Goal: Check status: Check status

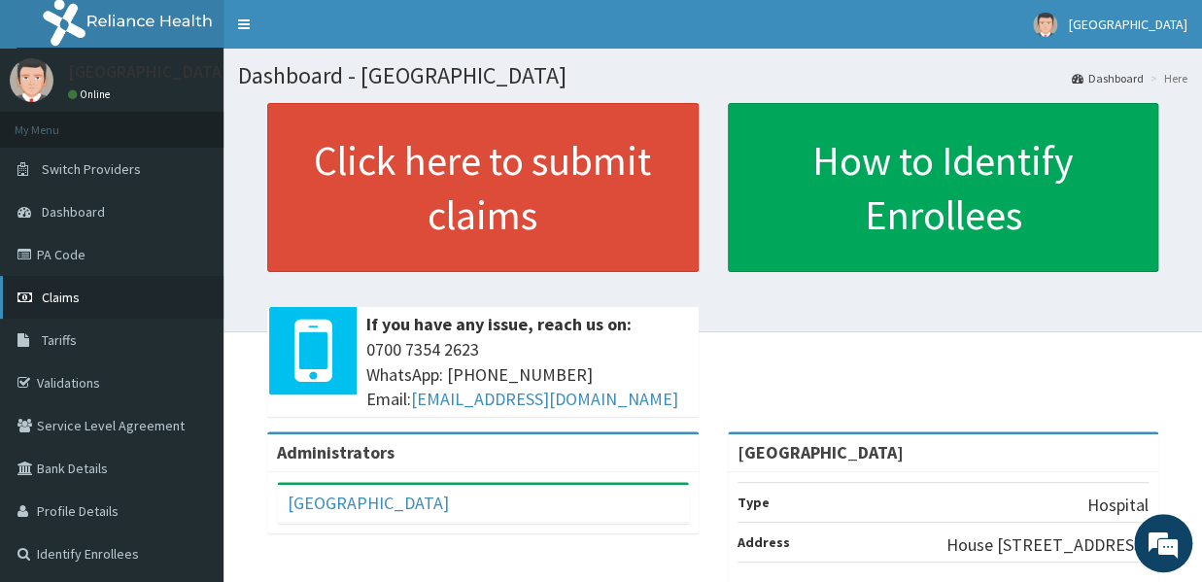
click at [61, 296] on span "Claims" at bounding box center [61, 297] width 38 height 17
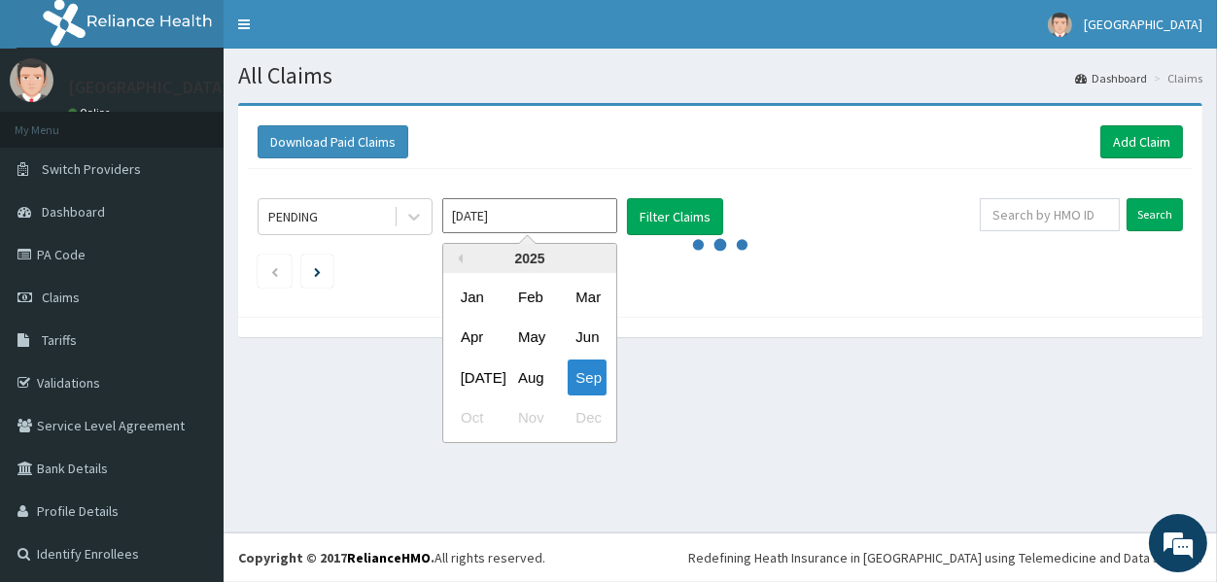
click at [594, 221] on input "[DATE]" at bounding box center [529, 215] width 175 height 35
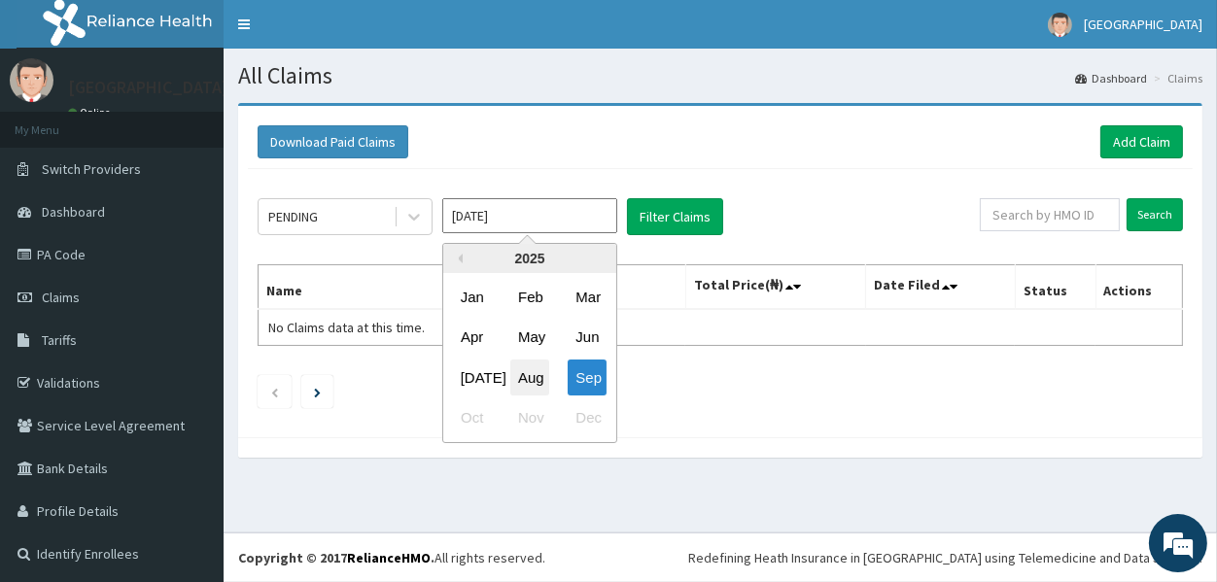
click at [530, 382] on div "Aug" at bounding box center [529, 378] width 39 height 36
type input "[DATE]"
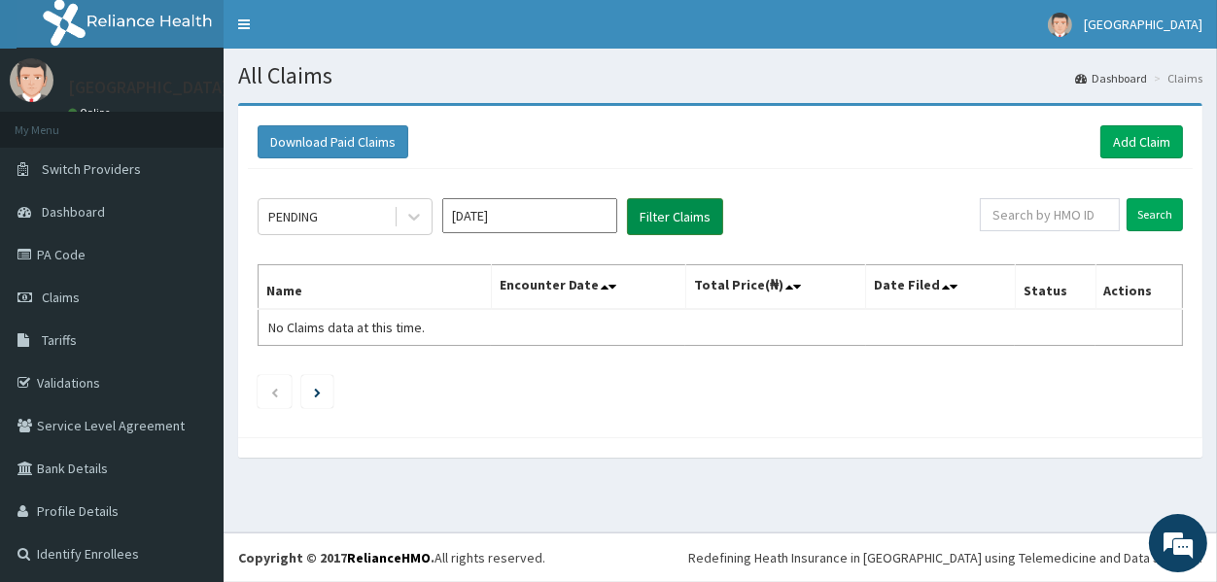
click at [669, 222] on button "Filter Claims" at bounding box center [675, 216] width 96 height 37
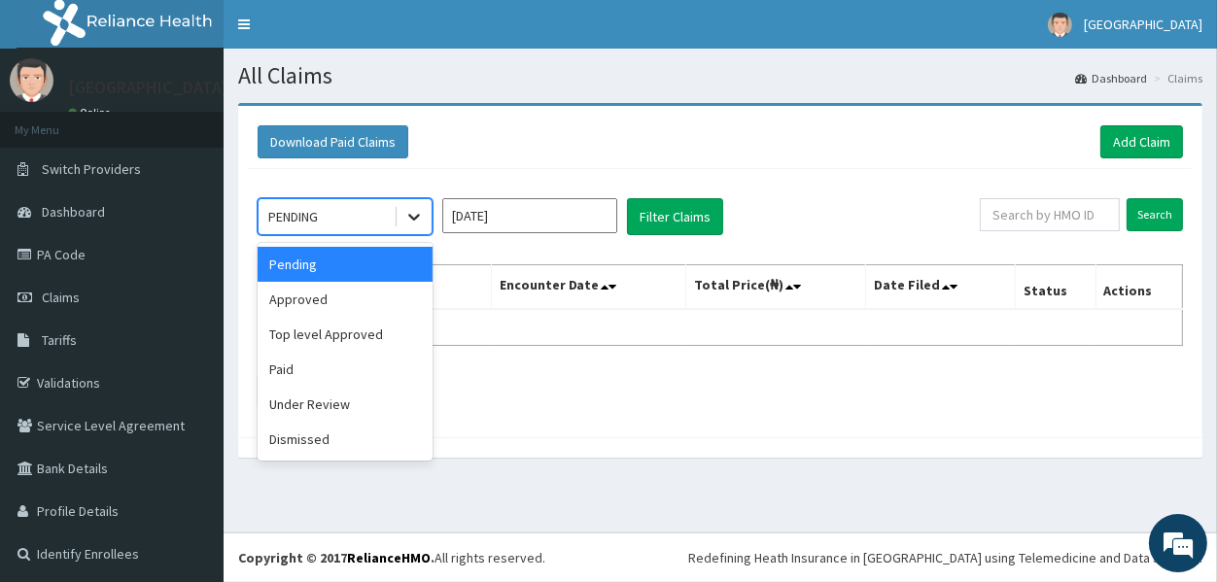
click at [410, 218] on icon at bounding box center [413, 216] width 19 height 19
click at [315, 297] on div "Approved" at bounding box center [345, 299] width 175 height 35
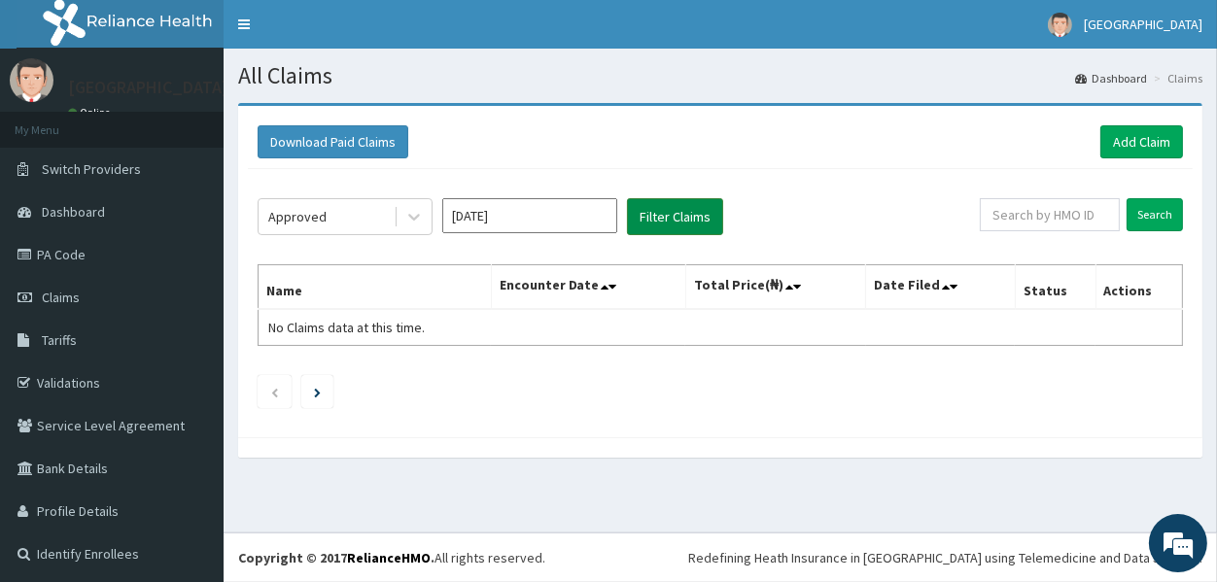
click at [678, 215] on button "Filter Claims" at bounding box center [675, 216] width 96 height 37
click at [413, 214] on icon at bounding box center [413, 216] width 19 height 19
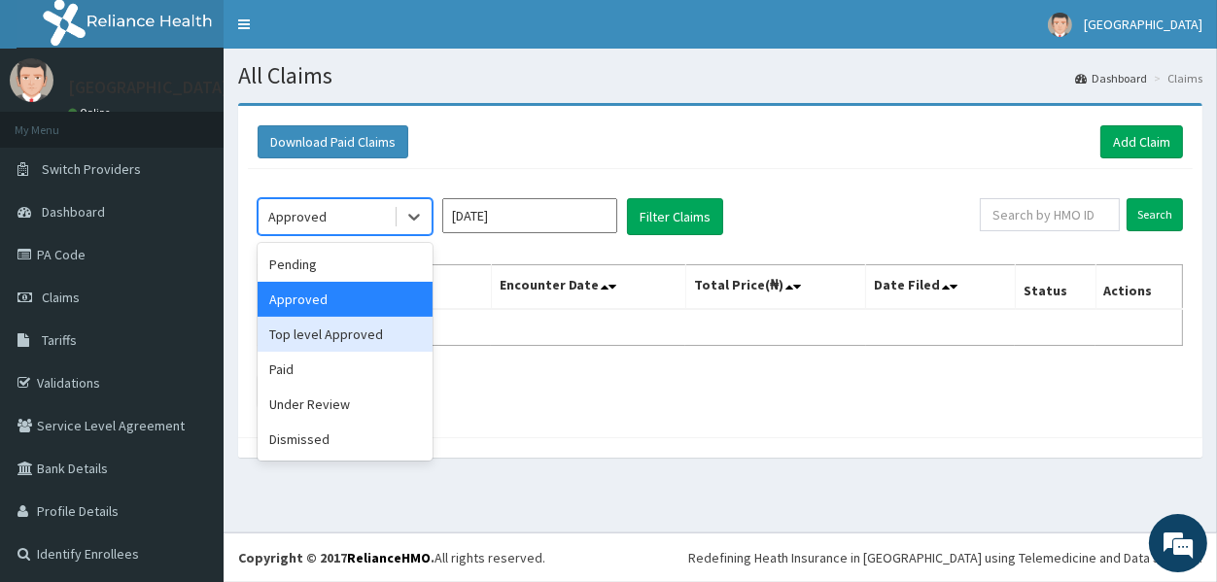
click at [359, 339] on div "Top level Approved" at bounding box center [345, 334] width 175 height 35
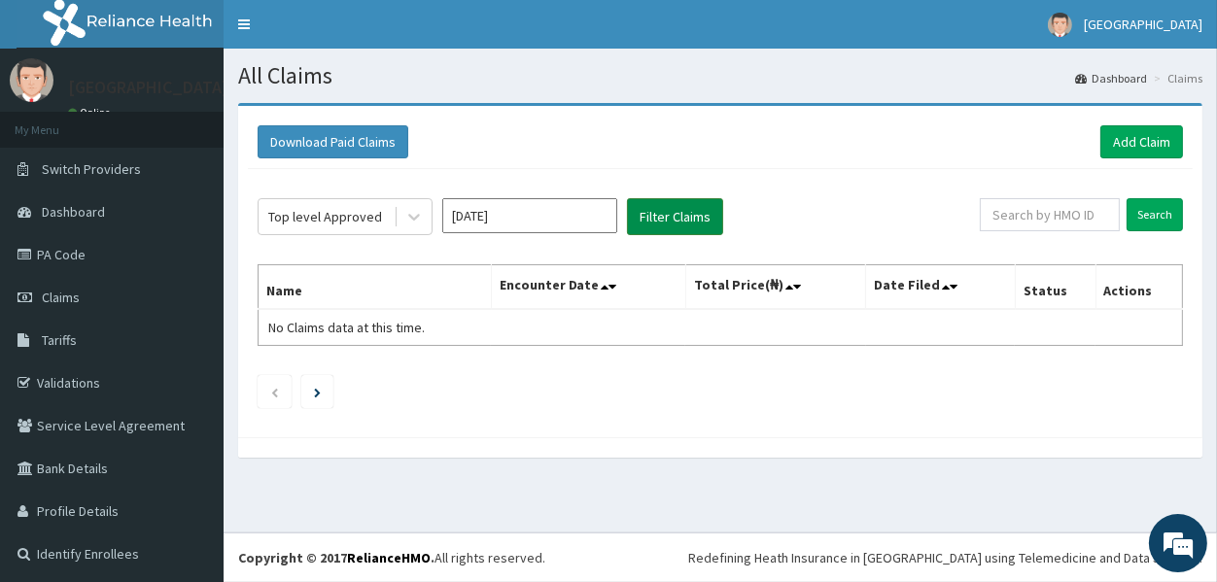
click at [669, 219] on button "Filter Claims" at bounding box center [675, 216] width 96 height 37
click at [120, 554] on link "Identify Enrollees" at bounding box center [112, 554] width 224 height 43
